Goal: Task Accomplishment & Management: Manage account settings

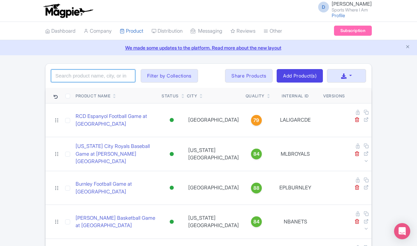
click at [78, 76] on input "search" at bounding box center [93, 76] width 84 height 13
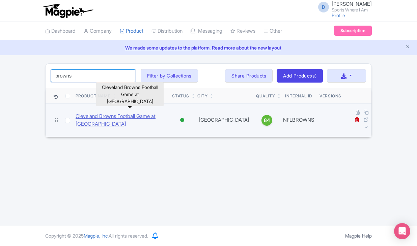
type input "browns"
click at [90, 113] on link "Cleveland Browns Football Game at [GEOGRAPHIC_DATA]" at bounding box center [121, 120] width 91 height 15
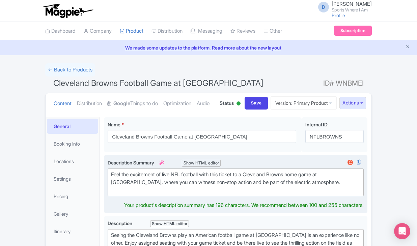
click at [154, 194] on div "Feel the excitement of live NFL football with this ticket to a Cleveland Browns…" at bounding box center [235, 182] width 249 height 23
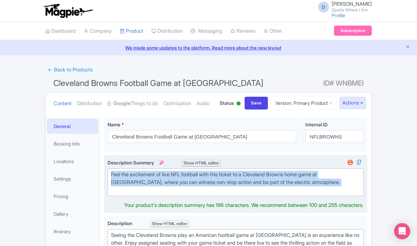
click at [154, 194] on div "Feel the excitement of live NFL football with this ticket to a Cleveland Browns…" at bounding box center [235, 182] width 249 height 23
type trix-editor "<div>Feel the excitement of live NFL football with this ticket to a Cleveland B…"
copy div "Feel the excitement of live NFL football with this ticket to a Cleveland Browns…"
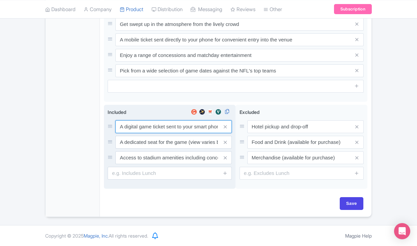
click at [134, 130] on input "A digital game ticket sent to your smart phone" at bounding box center [173, 126] width 116 height 13
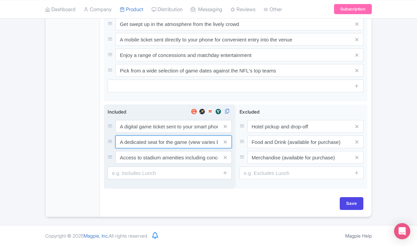
click at [146, 133] on input "A dedicated seat for the game (view varies by seat category)" at bounding box center [173, 126] width 116 height 13
click at [155, 133] on input "Access to stadium amenities including concessions and matchday activations" at bounding box center [173, 126] width 116 height 13
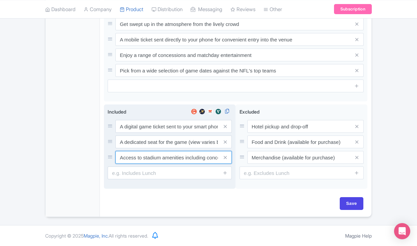
click at [155, 133] on input "Access to stadium amenities including concessions and matchday activations" at bounding box center [173, 126] width 116 height 13
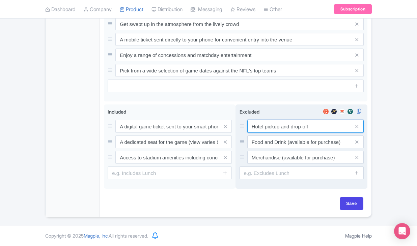
click at [284, 123] on input "Hotel pickup and drop-off" at bounding box center [305, 126] width 116 height 13
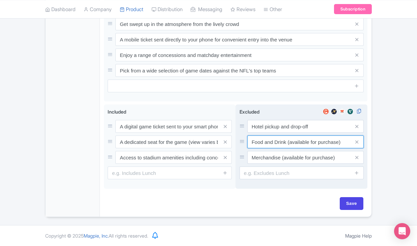
click at [279, 133] on input "Food and Drink (available for purchase)" at bounding box center [305, 126] width 116 height 13
click at [266, 133] on input "Food and Drink (available for purchase)" at bounding box center [305, 126] width 116 height 13
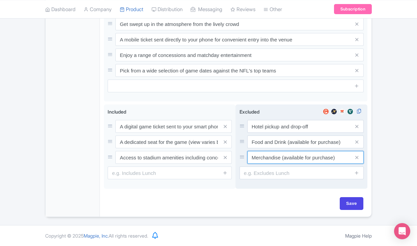
click at [288, 133] on input "Merchandise (available for purchase)" at bounding box center [305, 126] width 116 height 13
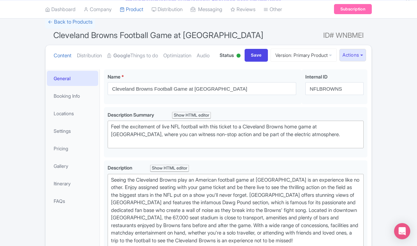
scroll to position [43, 0]
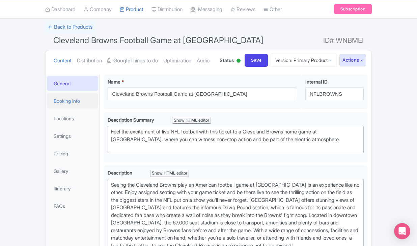
click at [75, 109] on link "Booking Info" at bounding box center [72, 100] width 51 height 15
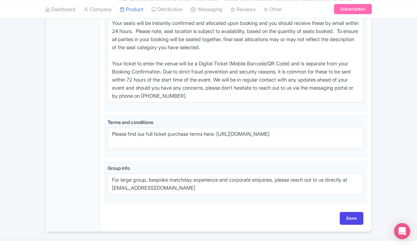
scroll to position [502, 0]
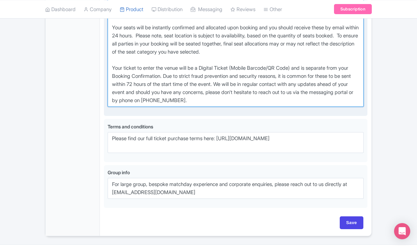
drag, startPoint x: 112, startPoint y: 30, endPoint x: 248, endPoint y: 131, distance: 169.1
click at [248, 107] on textarea "** Your Booking Confirmation is NOT your ticket - official event ticketing will…" at bounding box center [236, 52] width 256 height 110
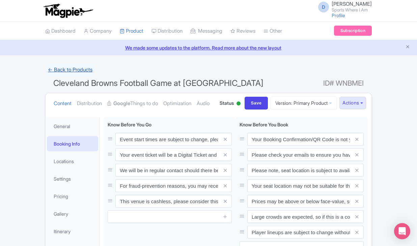
scroll to position [0, 0]
click at [63, 67] on link "← Back to Products" at bounding box center [70, 69] width 50 height 13
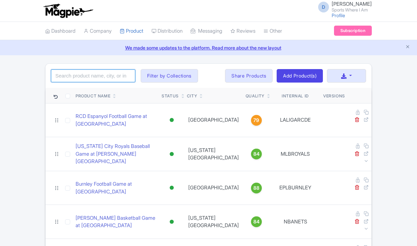
click at [103, 74] on input "search" at bounding box center [93, 76] width 84 height 13
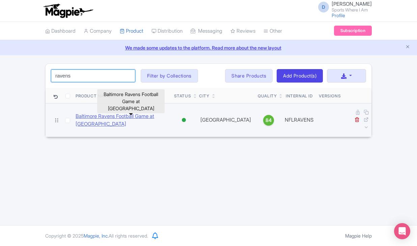
type input "ravens"
click at [89, 116] on link "Baltimore Ravens Football Game at M&T Bank Stadium" at bounding box center [122, 120] width 93 height 15
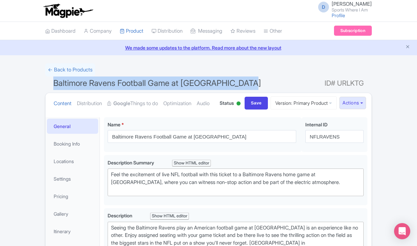
drag, startPoint x: 55, startPoint y: 81, endPoint x: 250, endPoint y: 80, distance: 195.0
copy span "Baltimore Ravens Football Game at M&T Bank Stadium"
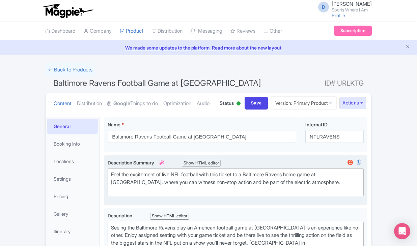
click at [153, 194] on div "Feel the excitement of live NFL football with this ticket to a Baltimore Ravens…" at bounding box center [235, 182] width 249 height 23
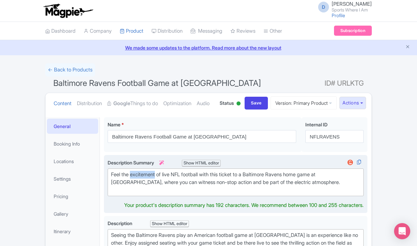
click at [153, 194] on div "Feel the excitement of live NFL football with this ticket to a Baltimore Ravens…" at bounding box center [235, 182] width 249 height 23
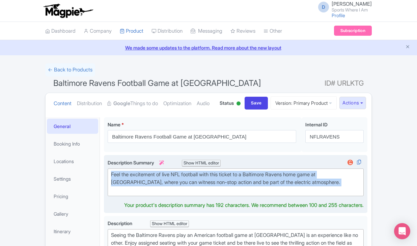
click at [153, 194] on div "Feel the excitement of live NFL football with this ticket to a Baltimore Ravens…" at bounding box center [235, 182] width 249 height 23
type trix-editor "<div>Feel the excitement of live NFL football with this ticket to a Baltimore R…"
copy div "Feel the excitement of live NFL football with this ticket to a Baltimore Ravens…"
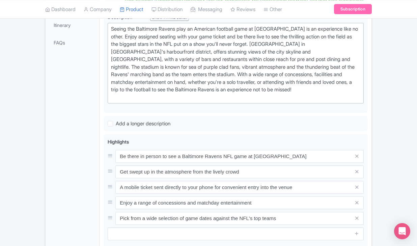
scroll to position [351, 0]
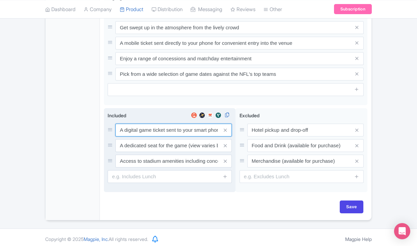
click at [139, 152] on div "A digital game ticket sent to your smart phone A dedicated seat for the game (v…" at bounding box center [170, 146] width 124 height 44
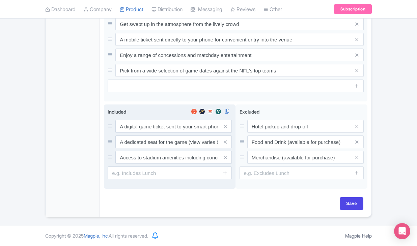
click at [139, 152] on div "A digital game ticket sent to your smart phone A dedicated seat for the game (v…" at bounding box center [170, 142] width 124 height 44
click at [138, 133] on input "A digital game ticket sent to your smart phone" at bounding box center [173, 126] width 116 height 13
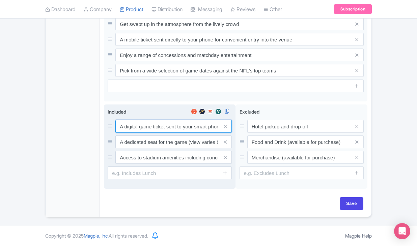
click at [138, 133] on input "A digital game ticket sent to your smart phone" at bounding box center [173, 126] width 116 height 13
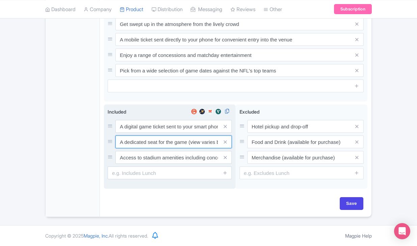
click at [142, 133] on input "A dedicated seat for the game (view varies by seat category)" at bounding box center [173, 126] width 116 height 13
click at [157, 133] on input "Access to stadium amenities including concessions and matchday activations" at bounding box center [173, 126] width 116 height 13
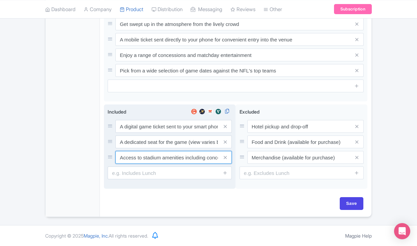
click at [157, 133] on input "Access to stadium amenities including concessions and matchday activations" at bounding box center [173, 126] width 116 height 13
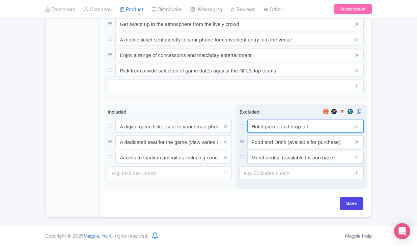
click at [258, 133] on input "Hotel pickup and drop-off" at bounding box center [305, 126] width 116 height 13
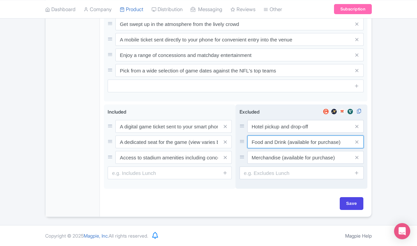
click at [259, 133] on input "Food and Drink (available for purchase)" at bounding box center [305, 126] width 116 height 13
click at [254, 133] on input "Merchandise (available for purchase)" at bounding box center [305, 126] width 116 height 13
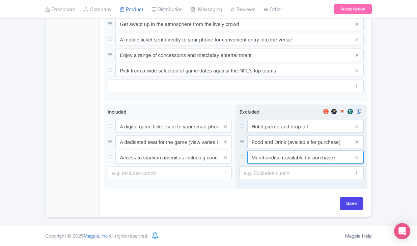
click at [254, 133] on input "Merchandise (available for purchase)" at bounding box center [305, 126] width 116 height 13
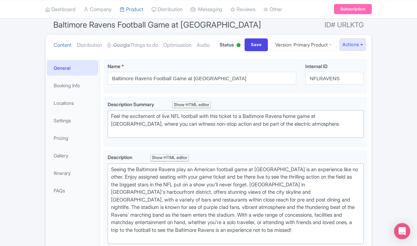
scroll to position [70, 0]
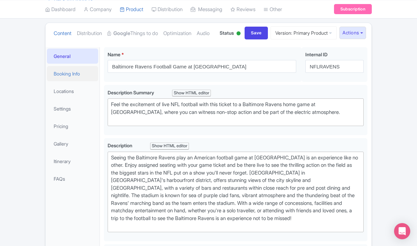
click at [78, 81] on link "Booking Info" at bounding box center [72, 73] width 51 height 15
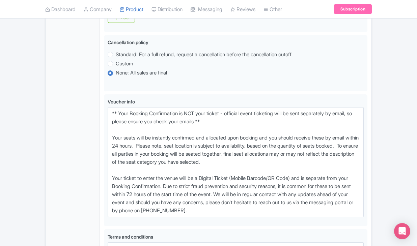
scroll to position [431, 0]
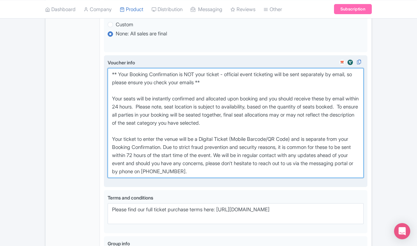
drag, startPoint x: 110, startPoint y: 98, endPoint x: 264, endPoint y: 201, distance: 184.6
click at [264, 178] on textarea "** Your Booking Confirmation is NOT your ticket - official event ticketing will…" at bounding box center [236, 123] width 256 height 110
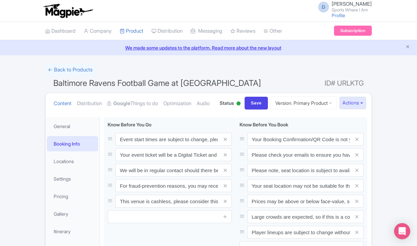
scroll to position [0, 0]
click at [84, 70] on link "← Back to Products" at bounding box center [70, 69] width 50 height 13
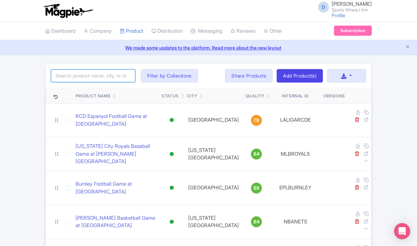
click at [100, 79] on input "search" at bounding box center [93, 76] width 84 height 13
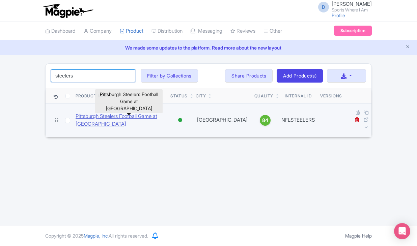
type input "steelers"
click at [94, 116] on link "Pittsburgh Steelers Football Game at [GEOGRAPHIC_DATA]" at bounding box center [120, 120] width 89 height 15
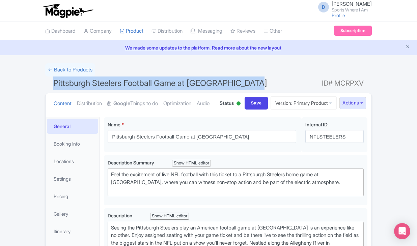
drag, startPoint x: 55, startPoint y: 82, endPoint x: 110, endPoint y: 91, distance: 56.1
click at [110, 91] on h1 "Pittsburgh Steelers Football Game at [GEOGRAPHIC_DATA] ID# MCRPXV" at bounding box center [208, 85] width 327 height 16
copy span "Pittsburgh Steelers Football Game at [GEOGRAPHIC_DATA]"
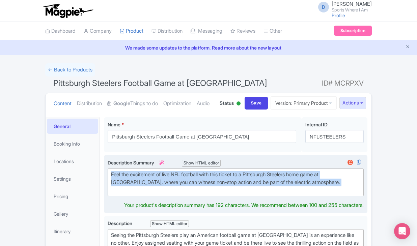
drag, startPoint x: 111, startPoint y: 199, endPoint x: 168, endPoint y: 215, distance: 58.4
click at [168, 194] on div "Feel the excitement of live NFL football with this ticket to a Pittsburgh Steel…" at bounding box center [235, 182] width 249 height 23
type trix-editor "<div>Feel the excitement of live NFL football with this ticket to a Pittsburgh …"
copy div "Feel the excitement of live NFL football with this ticket to a Pittsburgh Steel…"
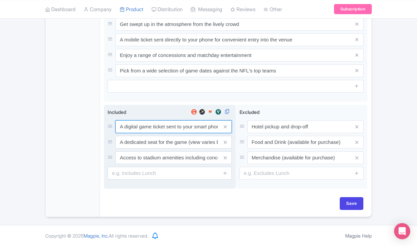
click at [140, 127] on input "A digital game ticket sent to your smart phone" at bounding box center [173, 126] width 116 height 13
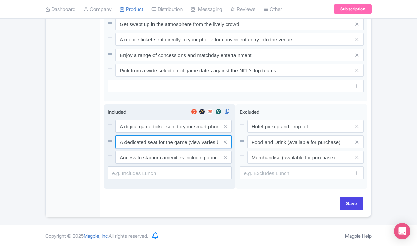
click at [129, 133] on input "A dedicated seat for the game (view varies by seat category)" at bounding box center [173, 126] width 116 height 13
click at [130, 133] on input "Access to stadium amenities including concessions and matchday activations" at bounding box center [173, 126] width 116 height 13
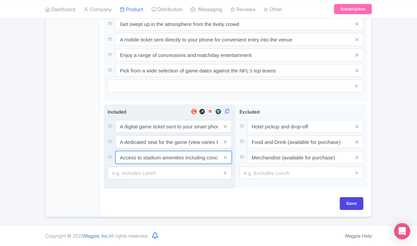
click at [130, 133] on input "Access to stadium amenities including concessions and matchday activations" at bounding box center [173, 126] width 116 height 13
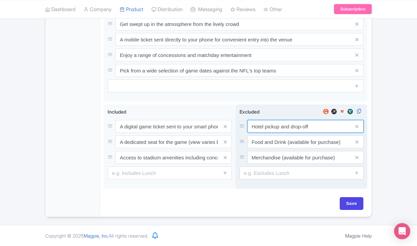
click at [266, 127] on input "Hotel pickup and drop-off" at bounding box center [305, 126] width 116 height 13
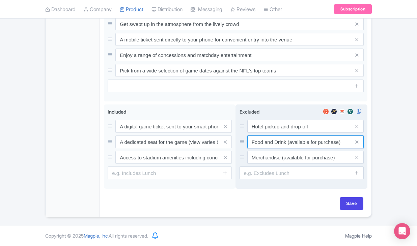
click at [261, 133] on input "Food and Drink (available for purchase)" at bounding box center [305, 126] width 116 height 13
click at [257, 133] on input "Merchandise (available for purchase)" at bounding box center [305, 126] width 116 height 13
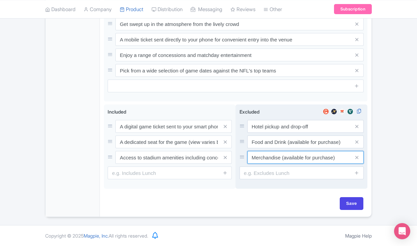
click at [257, 133] on input "Merchandise (available for purchase)" at bounding box center [305, 126] width 116 height 13
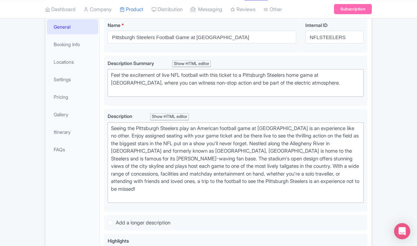
scroll to position [98, 0]
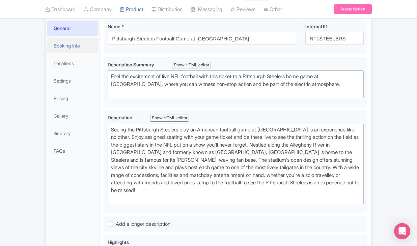
click at [68, 53] on link "Booking Info" at bounding box center [72, 45] width 51 height 15
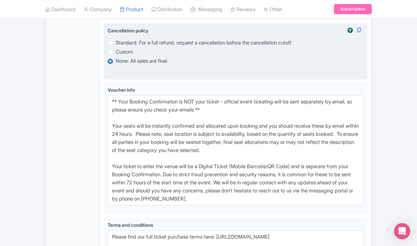
scroll to position [412, 0]
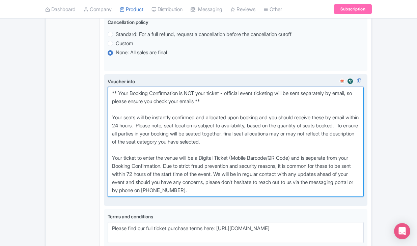
drag, startPoint x: 110, startPoint y: 116, endPoint x: 272, endPoint y: 213, distance: 188.7
click at [272, 197] on textarea "** Your Booking Confirmation is NOT your ticket - official event ticketing will…" at bounding box center [236, 142] width 256 height 110
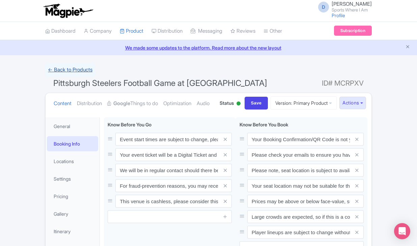
scroll to position [0, 0]
click at [72, 69] on link "← Back to Products" at bounding box center [70, 69] width 50 height 13
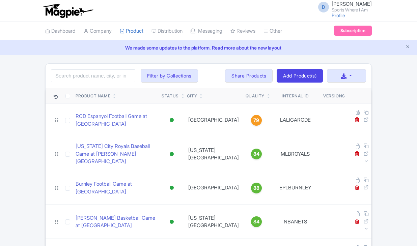
click at [113, 77] on input "search" at bounding box center [93, 76] width 84 height 13
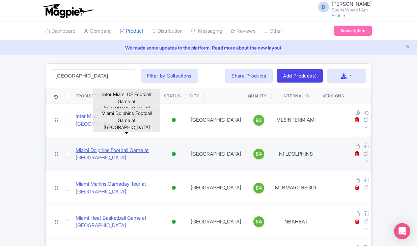
type input "[GEOGRAPHIC_DATA]"
click at [89, 147] on link "Miami Dolphins Football Game at [GEOGRAPHIC_DATA]" at bounding box center [117, 154] width 83 height 15
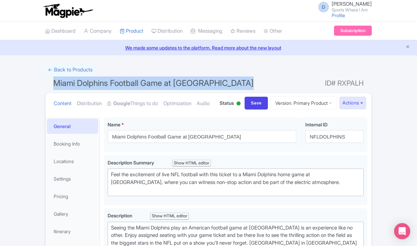
drag, startPoint x: 54, startPoint y: 82, endPoint x: 226, endPoint y: 91, distance: 172.3
click at [226, 91] on h1 "Miami Dolphins Football Game at [GEOGRAPHIC_DATA] ID# RXPALH" at bounding box center [208, 85] width 327 height 16
copy span "Miami Dolphins Football Game at [GEOGRAPHIC_DATA]"
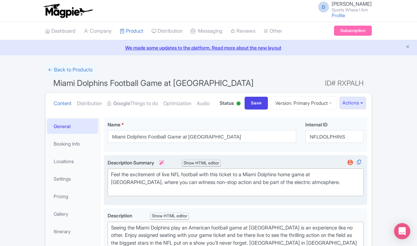
click at [142, 194] on div "Feel the excitement of live NFL football with this ticket to a Miami Dolphins h…" at bounding box center [235, 182] width 249 height 23
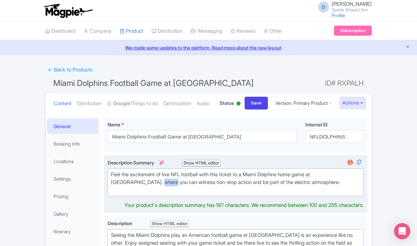
click at [142, 194] on div "Feel the excitement of live NFL football with this ticket to a Miami Dolphins h…" at bounding box center [235, 182] width 249 height 23
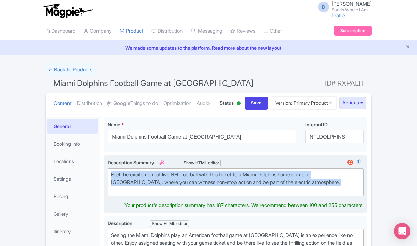
click at [142, 194] on div "Feel the excitement of live NFL football with this ticket to a Miami Dolphins h…" at bounding box center [235, 182] width 249 height 23
type trix-editor "<div>Feel the excitement of live NFL football with this ticket to a Miami Dolph…"
copy div "Feel the excitement of live NFL football with this ticket to a Miami Dolphins h…"
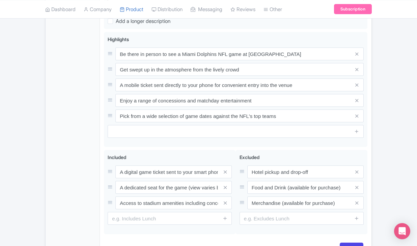
scroll to position [319, 0]
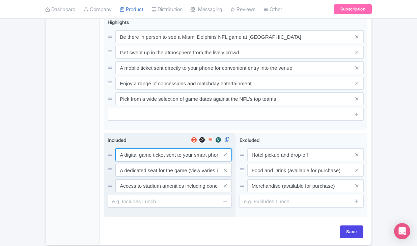
click at [150, 161] on input "A digital game ticket sent to your smart phone" at bounding box center [173, 154] width 116 height 13
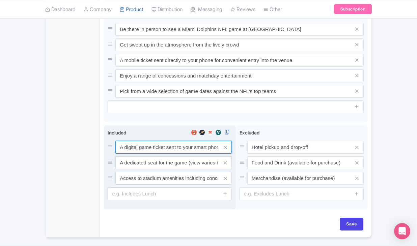
click at [150, 154] on input "A digital game ticket sent to your smart phone" at bounding box center [173, 147] width 116 height 13
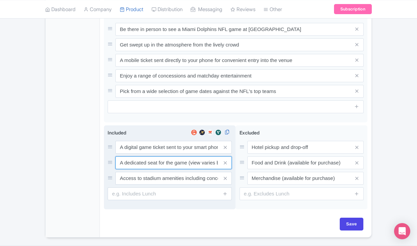
click at [139, 154] on input "A dedicated seat for the game (view varies by seat category)" at bounding box center [173, 147] width 116 height 13
click at [134, 154] on input "Access to stadium amenities including concessions and matchday activations" at bounding box center [173, 147] width 116 height 13
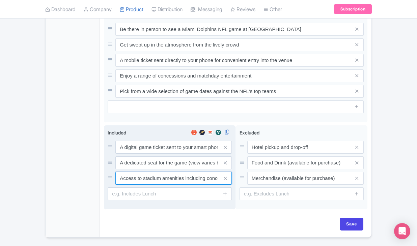
click at [134, 154] on input "Access to stadium amenities including concessions and matchday activations" at bounding box center [173, 147] width 116 height 13
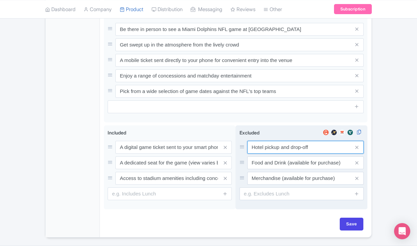
click at [278, 154] on input "Hotel pickup and drop-off" at bounding box center [305, 147] width 116 height 13
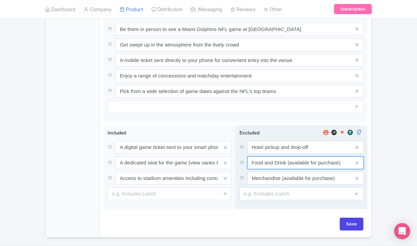
click at [263, 154] on input "Food and Drink (available for purchase)" at bounding box center [305, 147] width 116 height 13
click at [269, 154] on input "Merchandise (available for purchase)" at bounding box center [305, 147] width 116 height 13
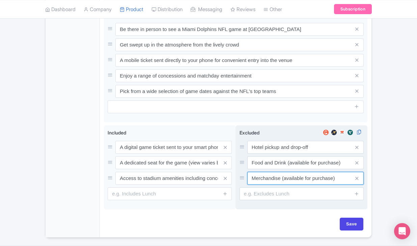
click at [269, 154] on input "Merchandise (available for purchase)" at bounding box center [305, 147] width 116 height 13
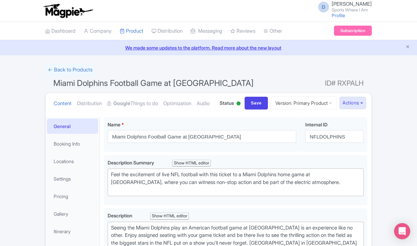
scroll to position [0, 0]
click at [64, 152] on link "Booking Info" at bounding box center [72, 143] width 51 height 15
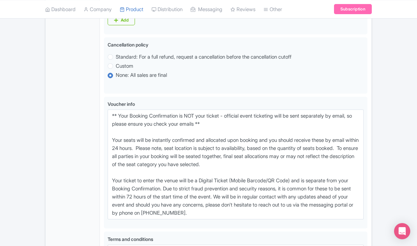
scroll to position [448, 0]
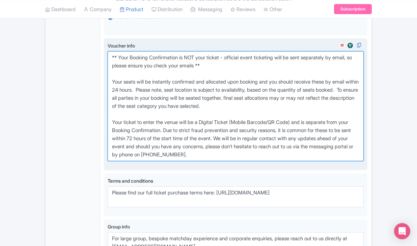
drag, startPoint x: 112, startPoint y: 80, endPoint x: 246, endPoint y: 174, distance: 164.4
click at [246, 161] on textarea "** Your Booking Confirmation is NOT your ticket - official event ticketing will…" at bounding box center [236, 106] width 256 height 110
